Goal: Information Seeking & Learning: Learn about a topic

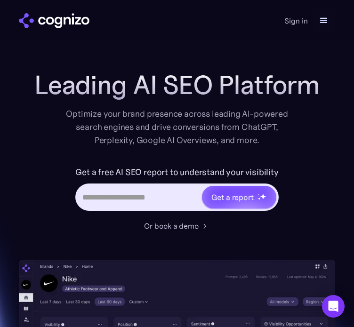
click at [158, 84] on h1 "Leading AI SEO Platform" at bounding box center [176, 85] width 285 height 30
click at [129, 35] on div "Home Features Pricing Book a demo Get a report Sign in Book a demo Get a report" at bounding box center [177, 20] width 354 height 41
click at [63, 22] on img "home" at bounding box center [54, 20] width 71 height 15
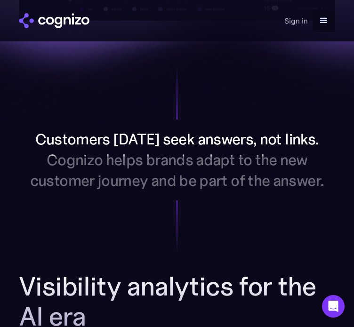
scroll to position [517, 0]
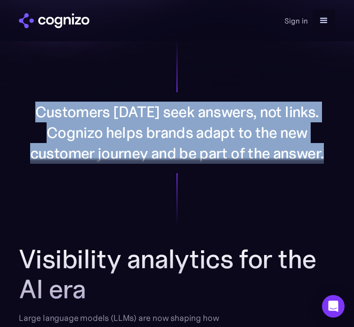
drag, startPoint x: 243, startPoint y: 197, endPoint x: 34, endPoint y: 120, distance: 222.6
click at [34, 120] on div "Customers [DATE] seek answers, not links. Cognizo helps brands adapt to the new…" at bounding box center [177, 133] width 316 height 62
click at [117, 139] on p "Customers [DATE] seek answers, not links. Cognizo helps brands adapt to the new…" at bounding box center [177, 133] width 316 height 62
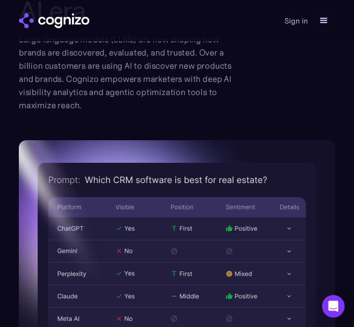
scroll to position [800, 0]
